Goal: Transaction & Acquisition: Purchase product/service

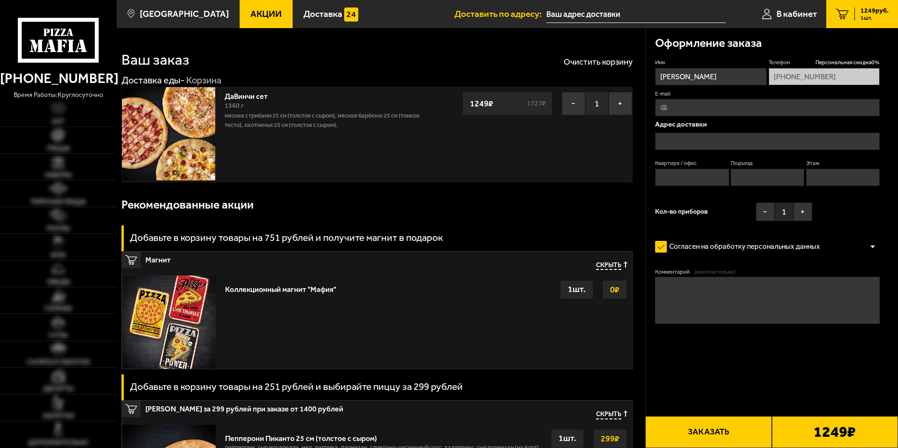
type input "[PERSON_NAME][STREET_ADDRESS]"
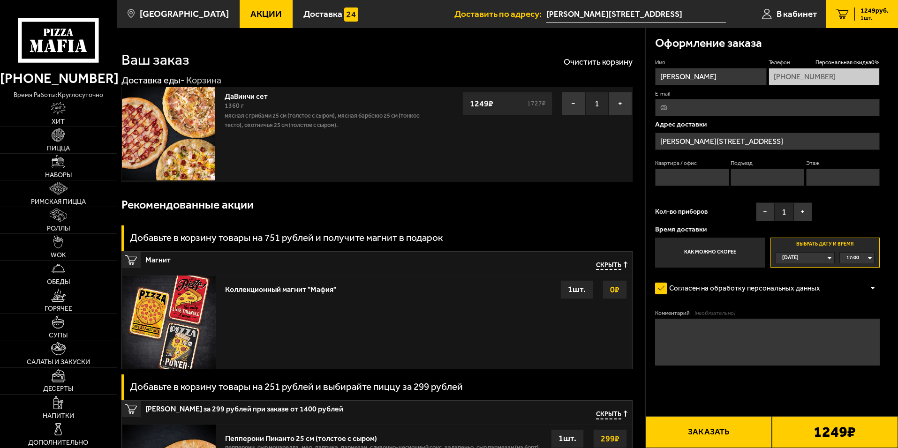
click at [693, 182] on input "Квартира / офис" at bounding box center [692, 177] width 74 height 17
type input "1"
click at [754, 174] on input "Подъезд" at bounding box center [768, 177] width 74 height 17
type input "1"
click at [814, 180] on input "Этаж" at bounding box center [843, 177] width 74 height 17
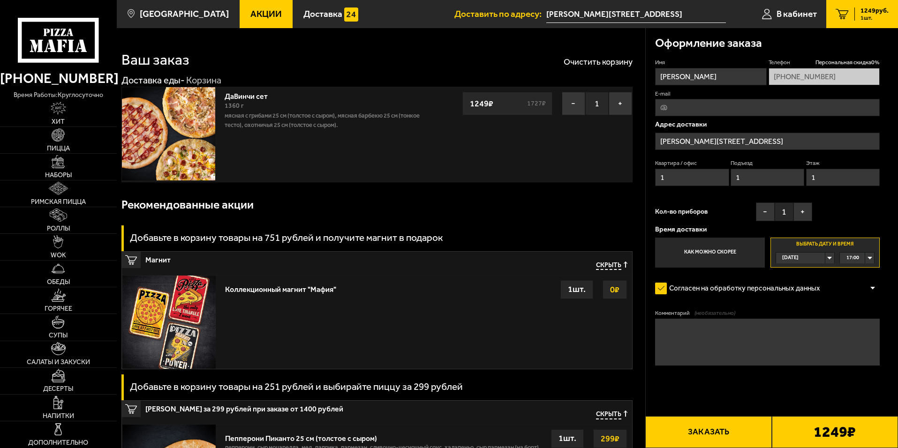
type input "1"
click at [824, 260] on div "[DATE]" at bounding box center [800, 258] width 49 height 11
click at [790, 277] on span "[DATE]" at bounding box center [791, 281] width 16 height 11
click at [850, 261] on span "00:00" at bounding box center [853, 258] width 13 height 11
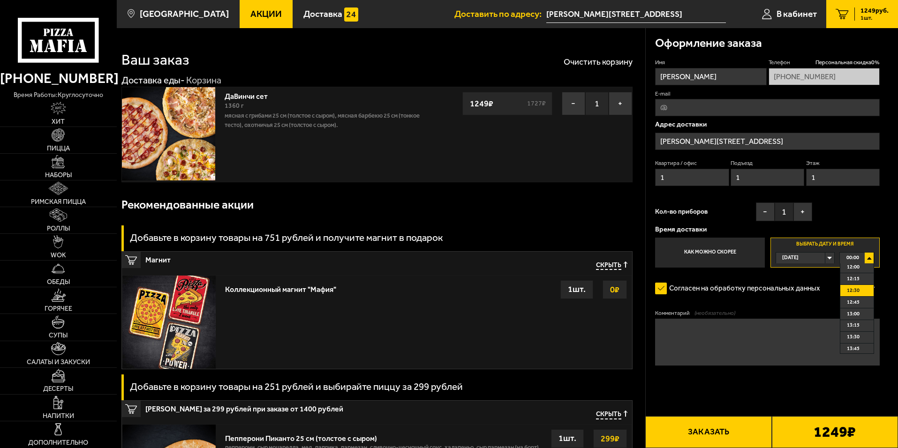
click at [858, 294] on span "12:30" at bounding box center [853, 291] width 13 height 11
click at [738, 338] on textarea "Комментарий (необязательно)" at bounding box center [767, 342] width 225 height 47
type textarea "C"
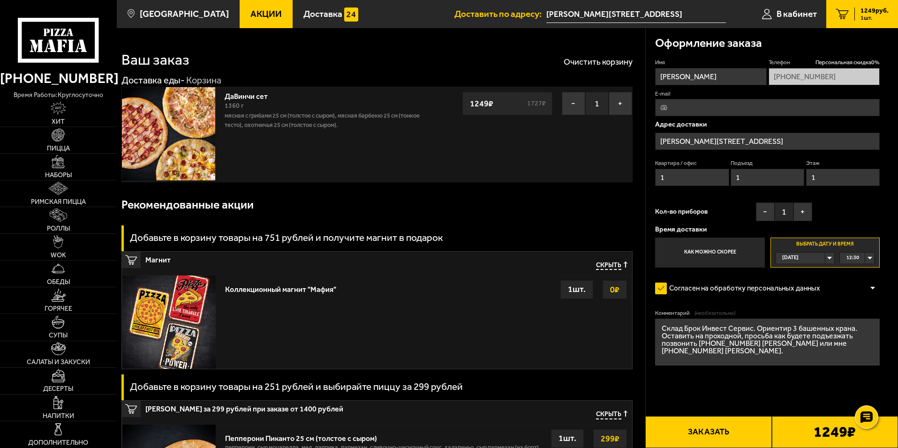
type textarea "Склад Брок Инвест Сервис. Ориентир 3 башенных крана. Оставить на проходной, про…"
click at [718, 438] on button "Заказать" at bounding box center [708, 433] width 126 height 32
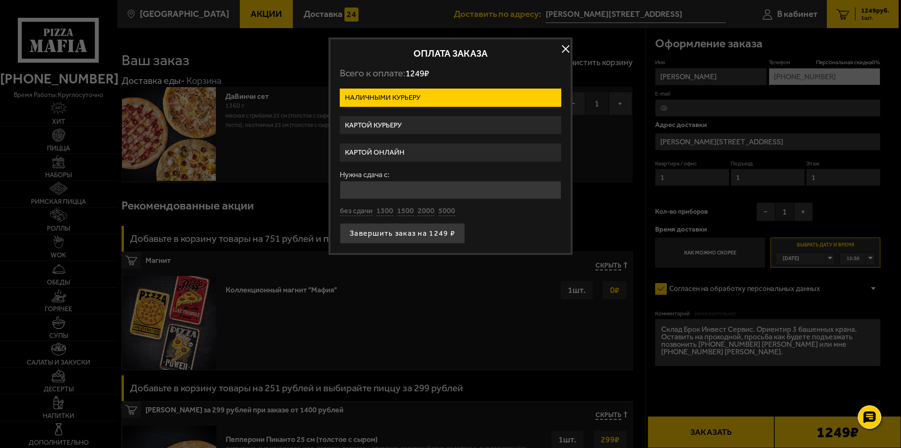
click at [408, 150] on label "Картой онлайн" at bounding box center [450, 153] width 221 height 18
click at [0, 0] on input "Картой онлайн" at bounding box center [0, 0] width 0 height 0
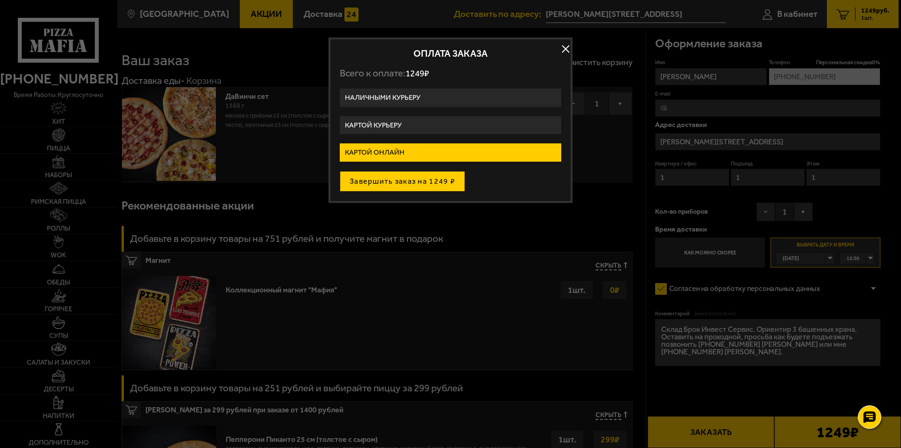
click at [438, 181] on button "Завершить заказ на 1249 ₽" at bounding box center [402, 181] width 125 height 21
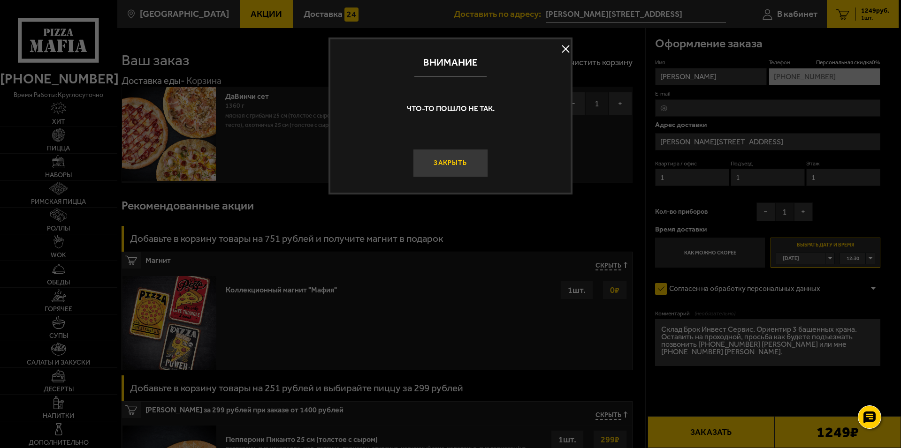
click at [451, 161] on button "Закрыть" at bounding box center [450, 163] width 75 height 28
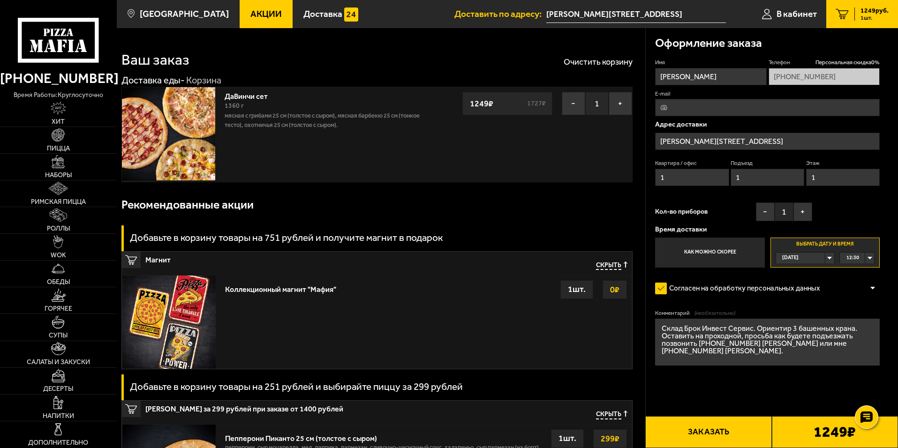
click at [673, 440] on button "Заказать" at bounding box center [708, 433] width 126 height 32
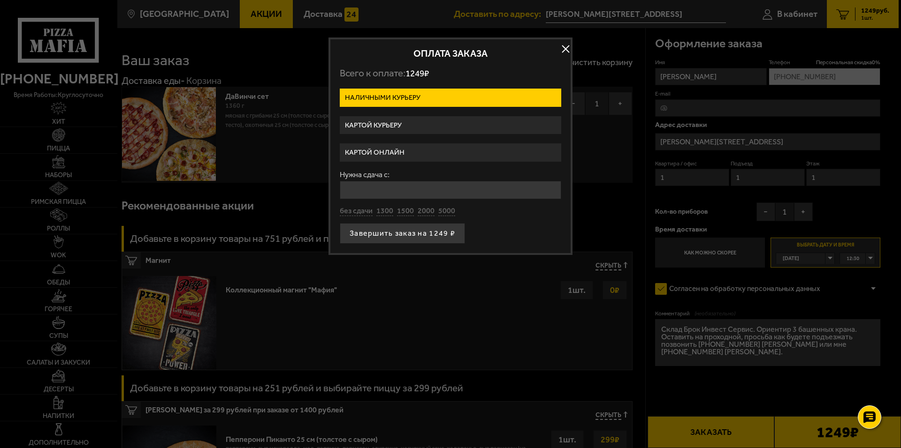
click at [378, 153] on label "Картой онлайн" at bounding box center [450, 153] width 221 height 18
click at [0, 0] on input "Картой онлайн" at bounding box center [0, 0] width 0 height 0
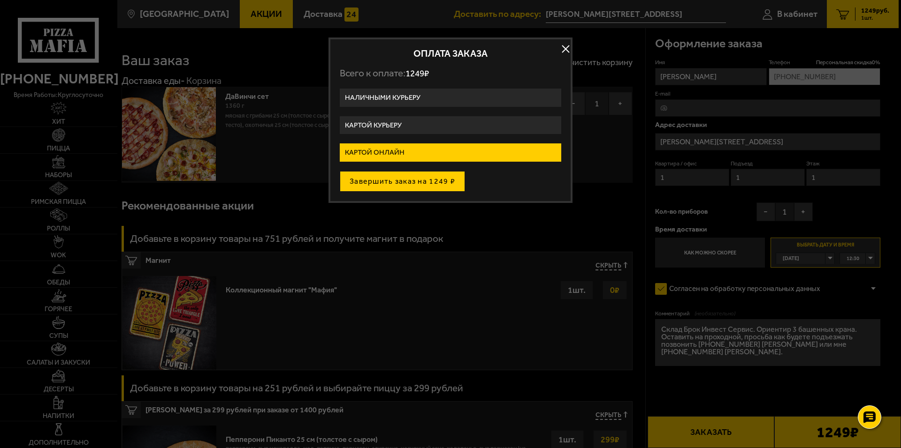
click at [443, 188] on button "Завершить заказ на 1249 ₽" at bounding box center [402, 181] width 125 height 21
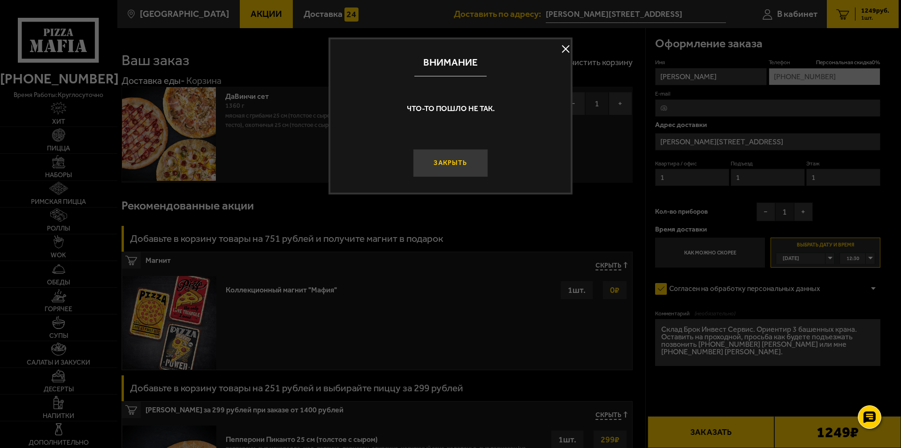
click at [449, 162] on button "Закрыть" at bounding box center [450, 163] width 75 height 28
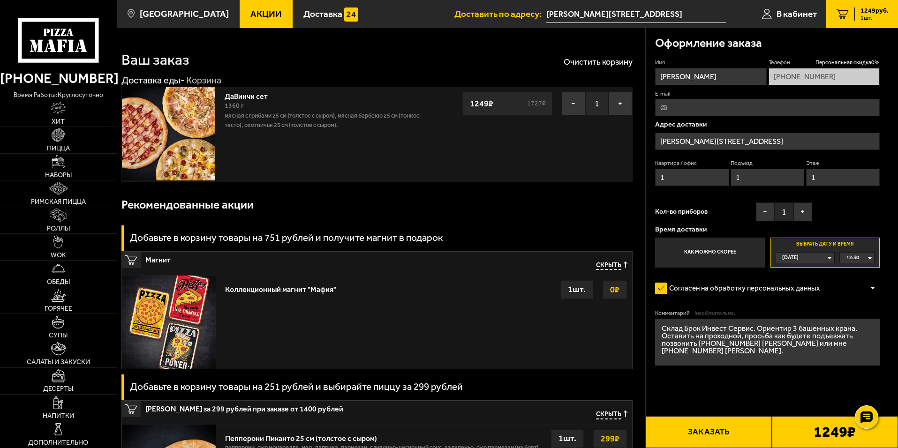
click at [686, 429] on button "Заказать" at bounding box center [708, 433] width 126 height 32
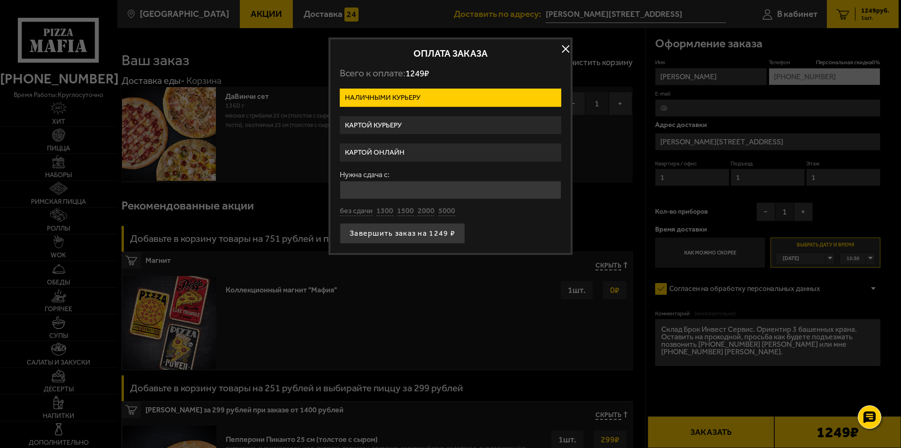
click at [564, 50] on button "button" at bounding box center [565, 49] width 14 height 14
